Goal: Information Seeking & Learning: Learn about a topic

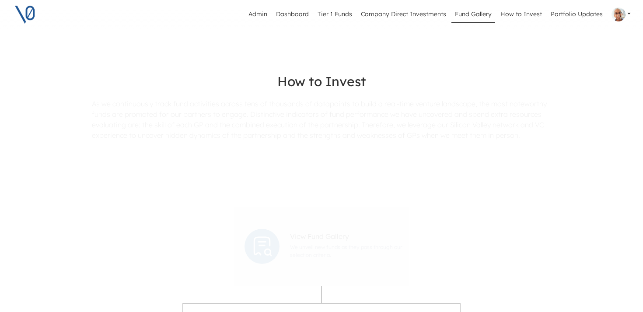
click at [478, 12] on link "Fund Gallery" at bounding box center [473, 14] width 44 height 17
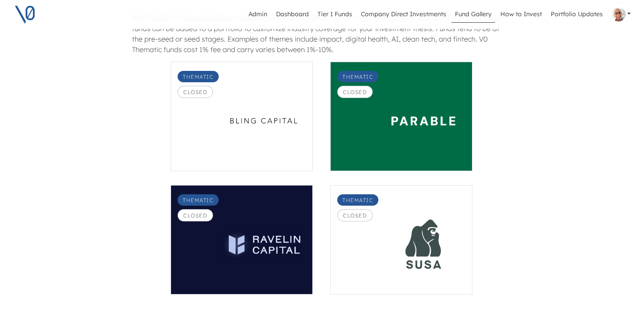
scroll to position [1003, 0]
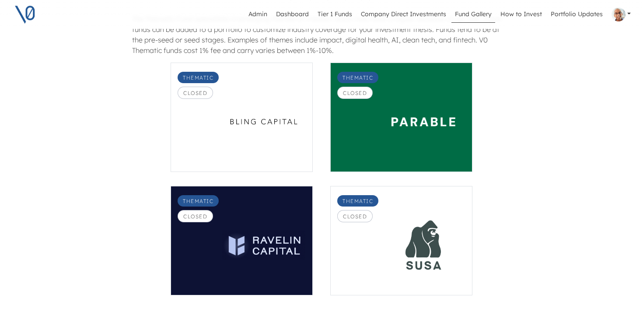
click at [129, 192] on div "Thematic Closed Thematic Closed Thematic Closed Thematic Closed" at bounding box center [321, 186] width 481 height 247
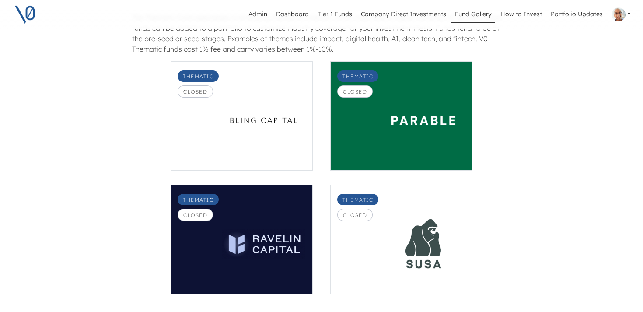
scroll to position [1004, 0]
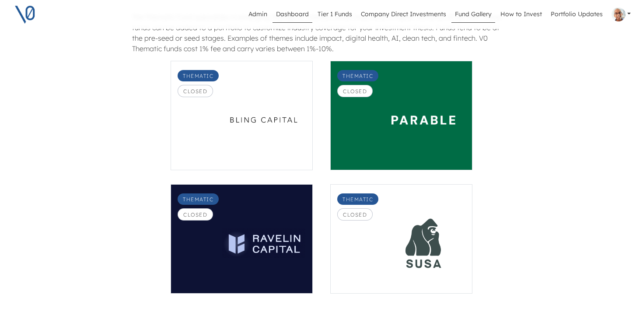
click at [302, 14] on link "Dashboard" at bounding box center [292, 14] width 40 height 17
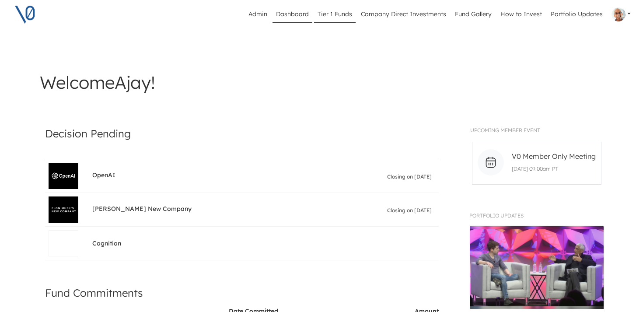
click at [342, 15] on link "Tier 1 Funds" at bounding box center [335, 14] width 42 height 17
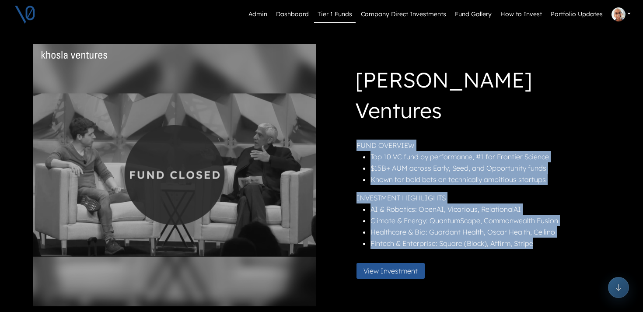
drag, startPoint x: 537, startPoint y: 230, endPoint x: 355, endPoint y: 129, distance: 208.2
click at [355, 129] on div "[PERSON_NAME] Ventures FUND OVERVIEW Top 10 VC fund by performance, #1 for Fron…" at bounding box center [468, 174] width 280 height 221
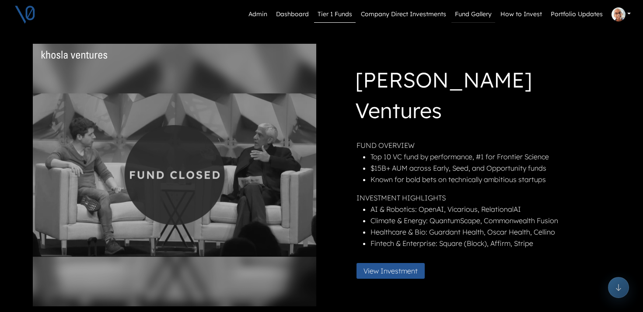
click at [477, 14] on link "Fund Gallery" at bounding box center [473, 14] width 44 height 17
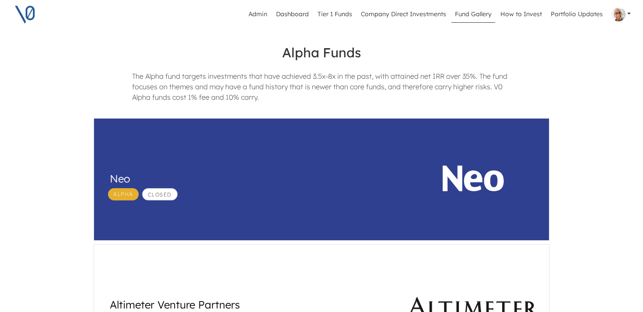
click at [306, 200] on div "Alpha Closed" at bounding box center [249, 194] width 291 height 12
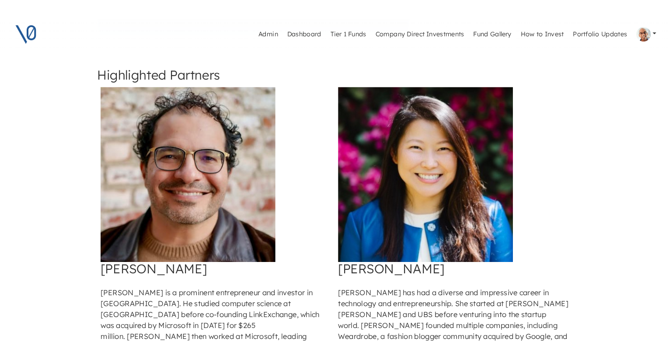
scroll to position [621, 0]
